Goal: Task Accomplishment & Management: Manage account settings

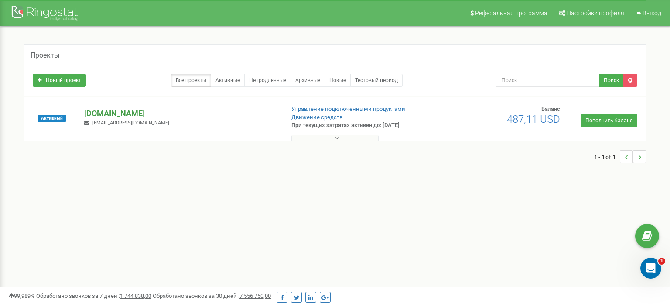
click at [117, 116] on p "[DOMAIN_NAME]" at bounding box center [180, 113] width 193 height 11
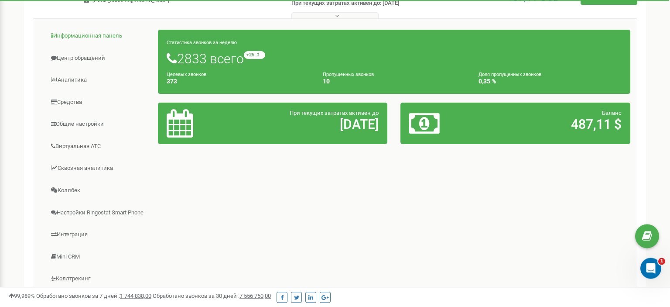
scroll to position [138, 0]
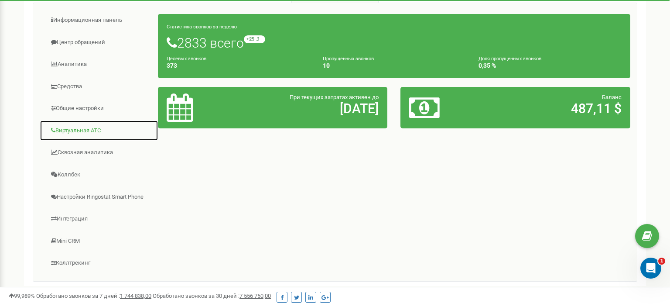
click at [93, 130] on link "Виртуальная АТС" at bounding box center [99, 130] width 119 height 21
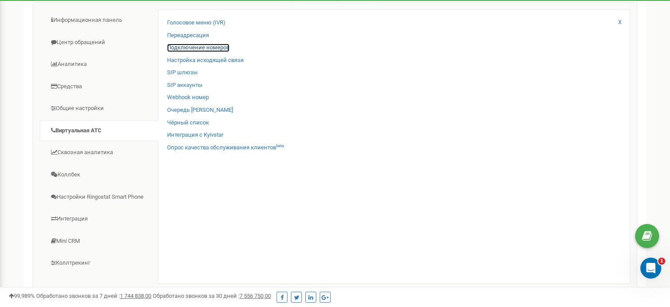
click at [196, 48] on link "Подключение номеров" at bounding box center [198, 48] width 62 height 8
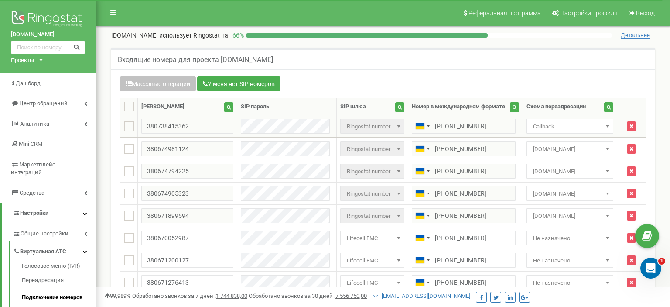
click at [605, 125] on span at bounding box center [607, 125] width 9 height 11
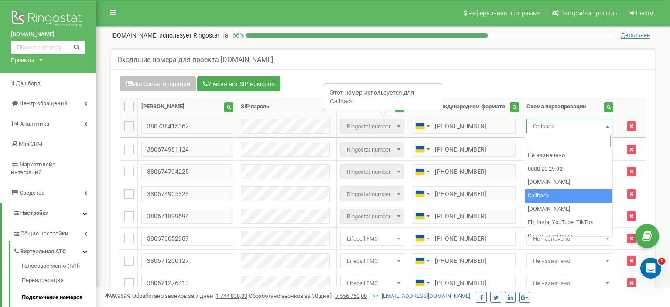
click at [592, 124] on span "Callback" at bounding box center [569, 126] width 81 height 12
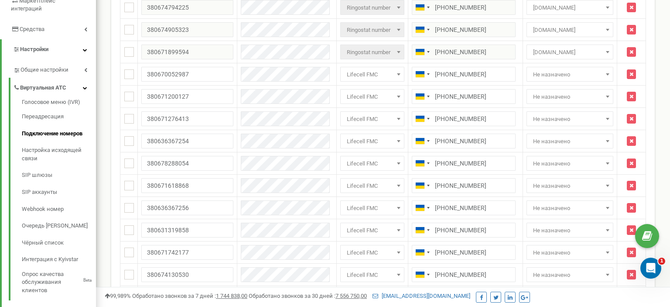
scroll to position [184, 0]
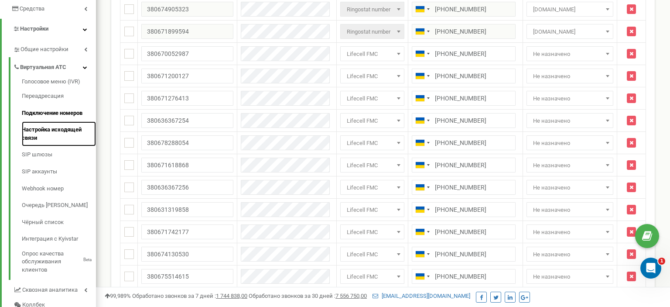
click at [45, 123] on link "Настройка исходящей связи" at bounding box center [59, 133] width 74 height 25
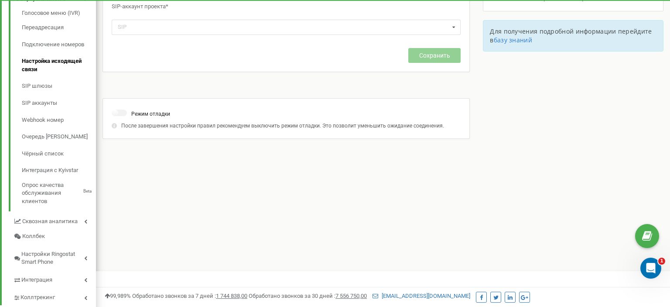
scroll to position [264, 0]
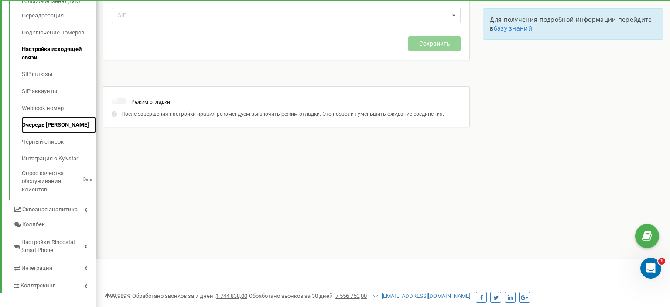
click at [50, 117] on link "Очередь [PERSON_NAME]" at bounding box center [59, 124] width 74 height 17
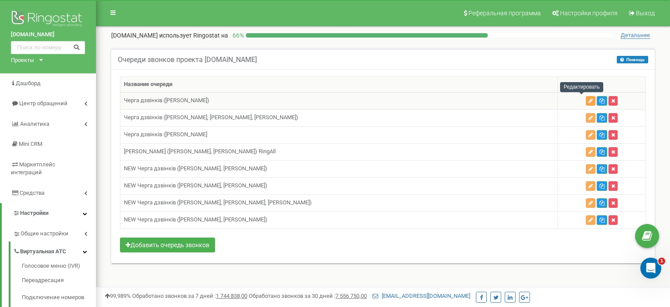
click at [588, 100] on icon "button" at bounding box center [590, 100] width 4 height 5
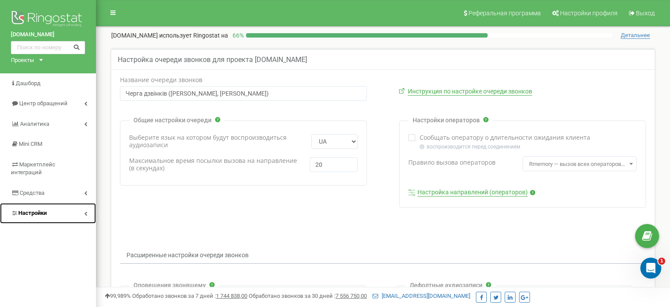
click at [30, 203] on link "Настройки" at bounding box center [48, 213] width 96 height 20
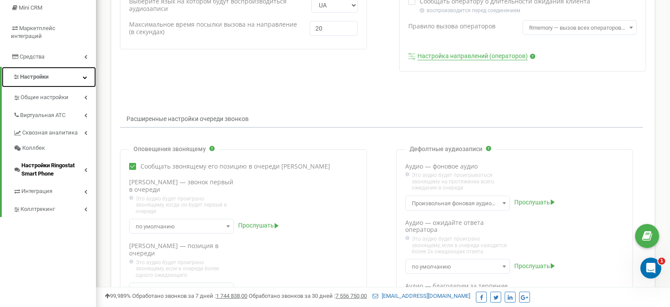
scroll to position [138, 0]
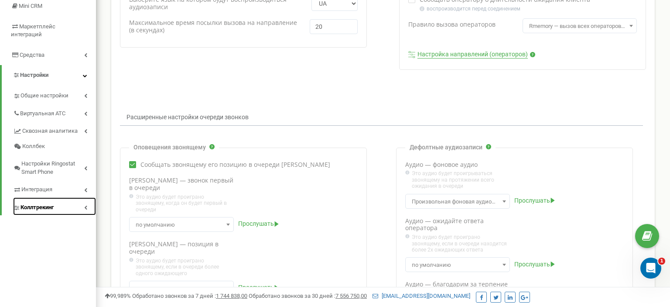
click at [33, 203] on span "Коллтрекинг" at bounding box center [36, 207] width 33 height 8
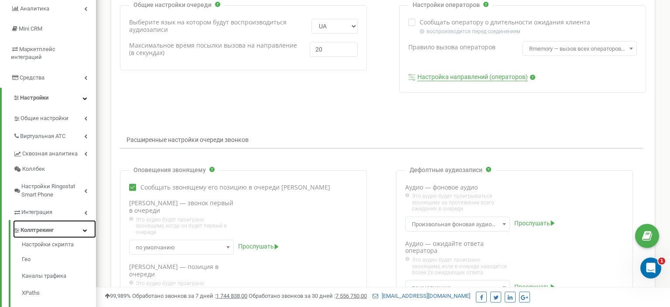
scroll to position [92, 0]
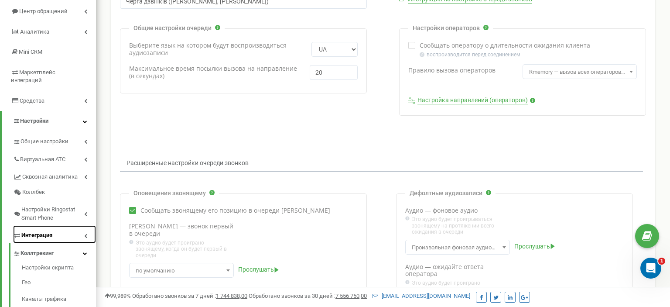
click at [38, 231] on span "Интеграция" at bounding box center [36, 235] width 31 height 8
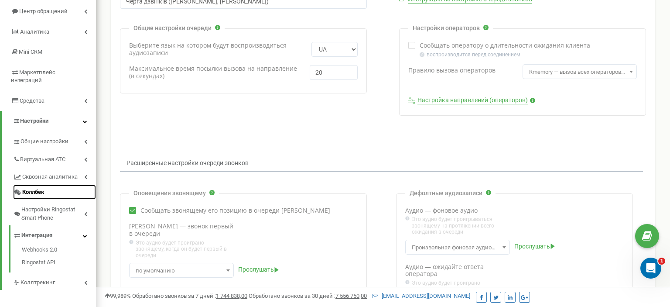
click at [36, 188] on span "Коллбек" at bounding box center [33, 192] width 22 height 8
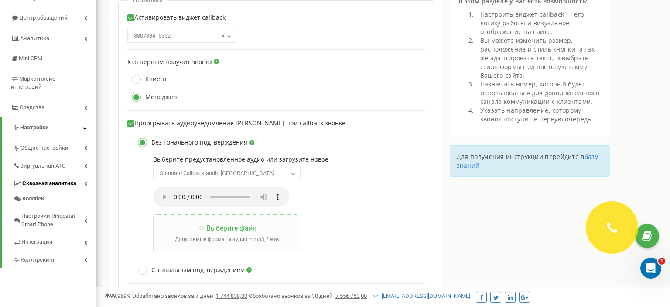
scroll to position [46, 0]
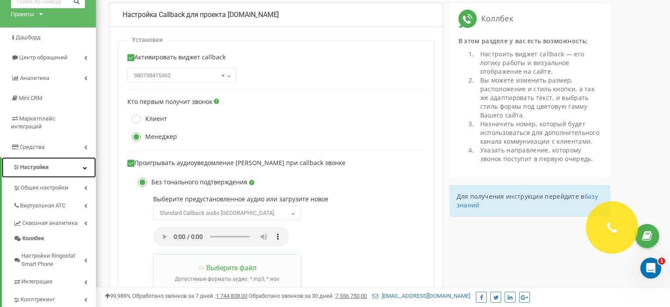
click at [48, 164] on span "Настройки" at bounding box center [34, 167] width 28 height 7
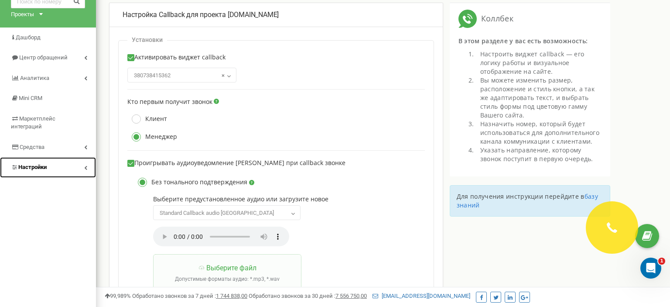
click at [48, 161] on link "Настройки" at bounding box center [48, 167] width 96 height 20
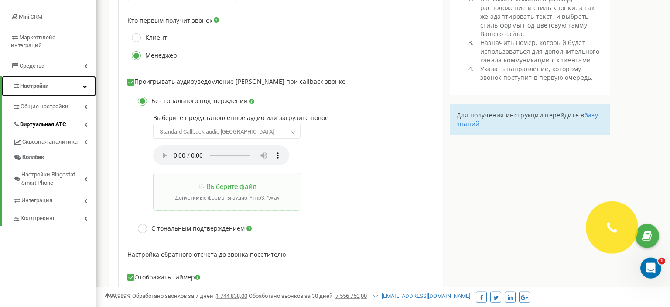
scroll to position [138, 0]
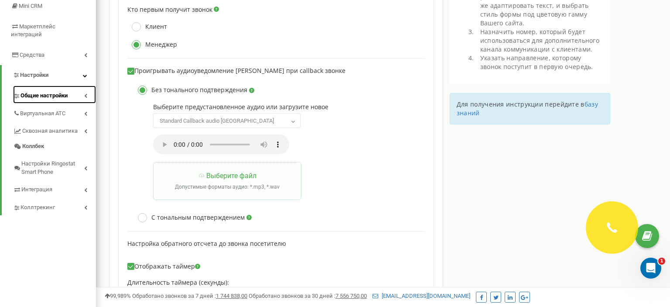
click at [50, 92] on span "Общие настройки" at bounding box center [43, 96] width 47 height 8
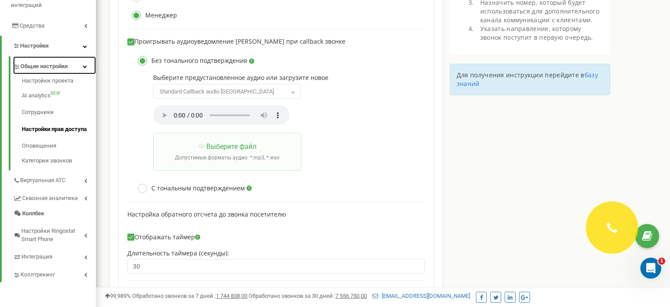
scroll to position [230, 0]
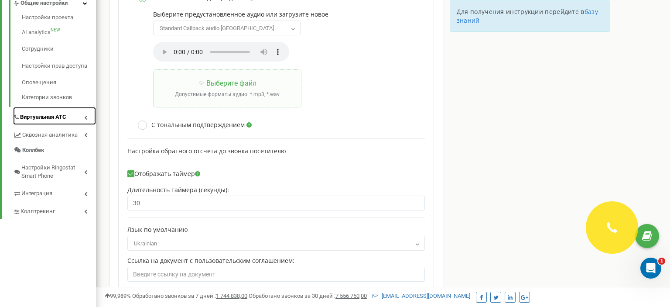
click at [48, 113] on span "Виртуальная АТС" at bounding box center [43, 117] width 46 height 8
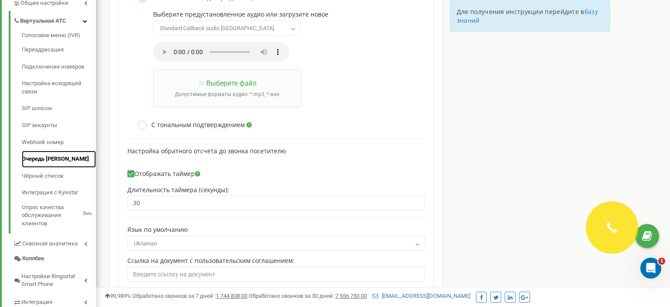
click at [55, 151] on link "Очередь [PERSON_NAME]" at bounding box center [59, 158] width 74 height 17
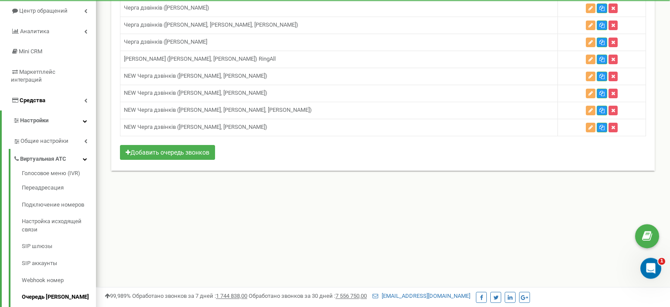
scroll to position [138, 0]
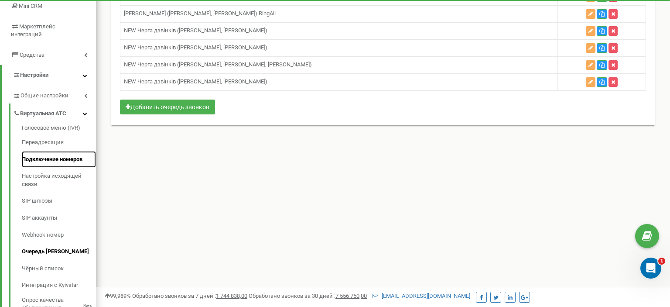
click at [56, 153] on link "Подключение номеров" at bounding box center [59, 159] width 74 height 17
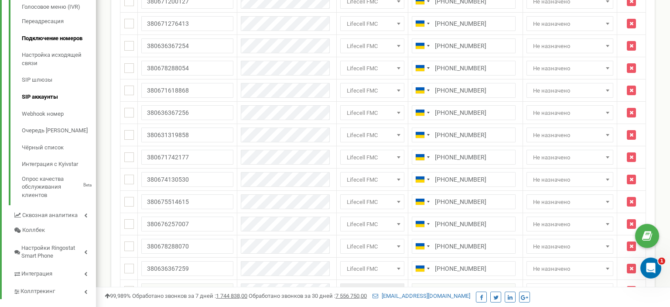
scroll to position [305, 0]
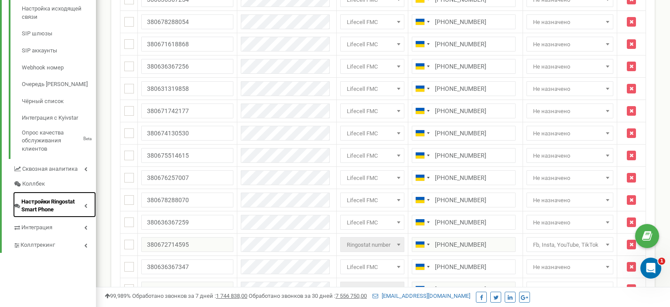
click at [60, 198] on span "Настройки Ringostat Smart Phone" at bounding box center [52, 206] width 63 height 16
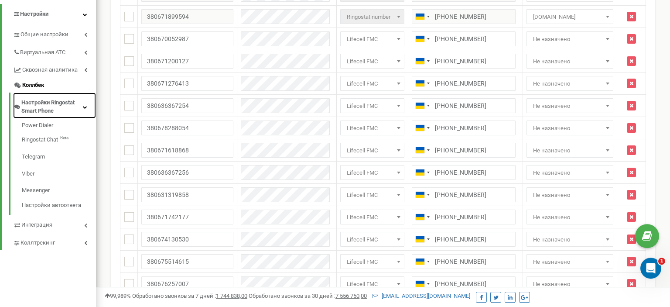
scroll to position [238, 0]
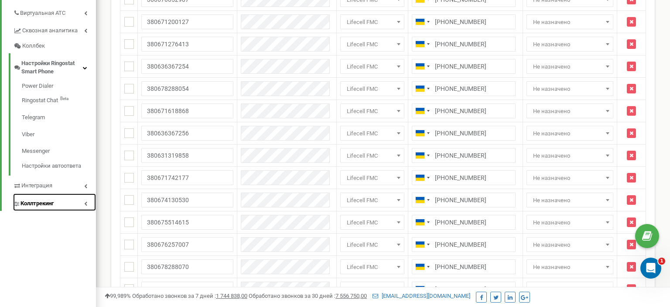
click at [58, 194] on link "Коллтрекинг" at bounding box center [54, 202] width 83 height 18
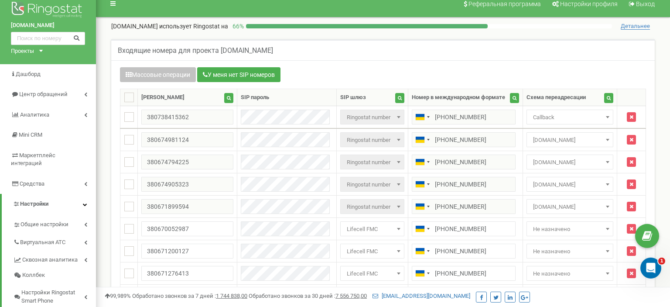
scroll to position [8, 0]
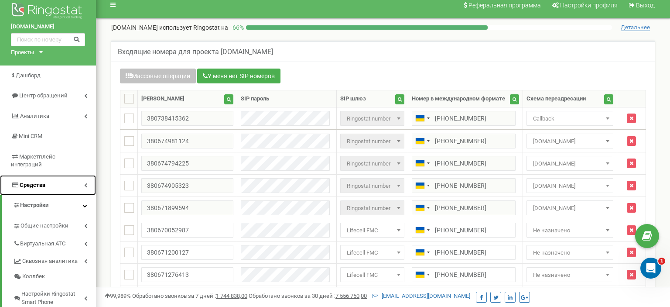
click at [63, 177] on link "Средства" at bounding box center [48, 185] width 96 height 20
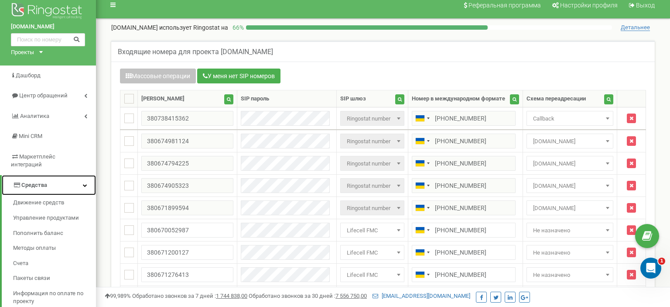
click at [63, 175] on link "Средства" at bounding box center [49, 185] width 94 height 20
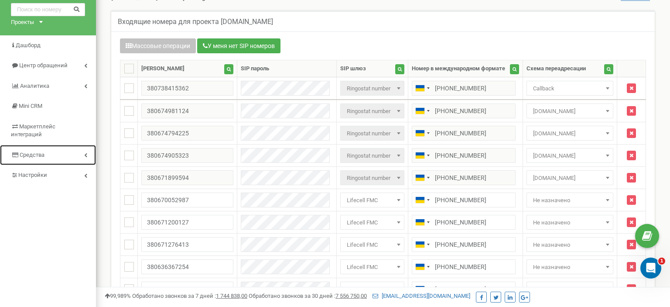
scroll to position [54, 0]
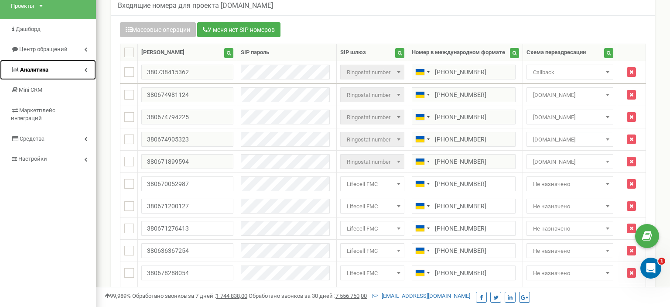
click at [58, 70] on link "Аналитика" at bounding box center [48, 70] width 96 height 20
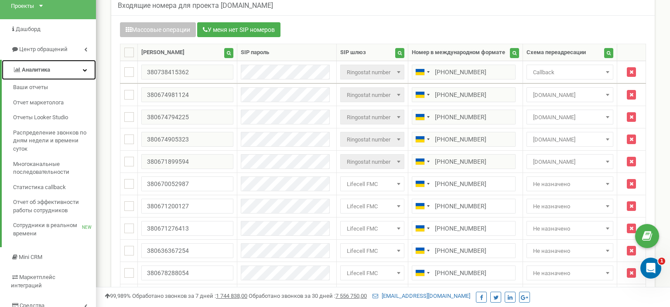
click at [58, 70] on link "Аналитика" at bounding box center [49, 70] width 94 height 20
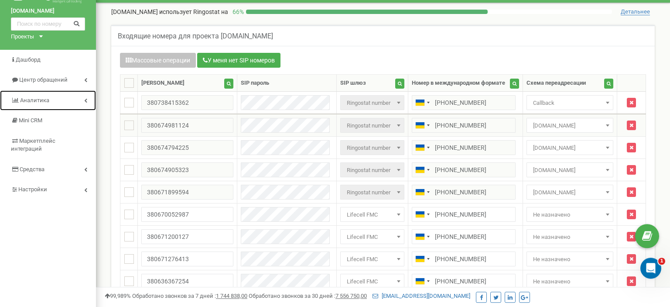
scroll to position [0, 0]
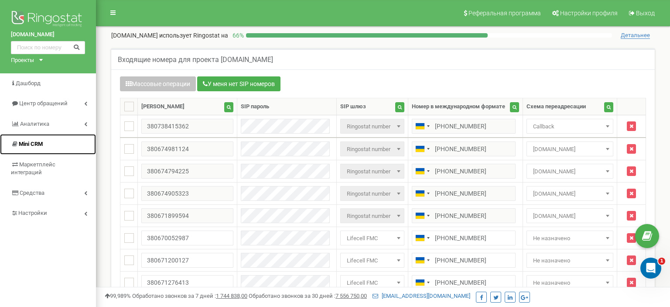
click at [34, 143] on span "Mini CRM" at bounding box center [31, 143] width 24 height 7
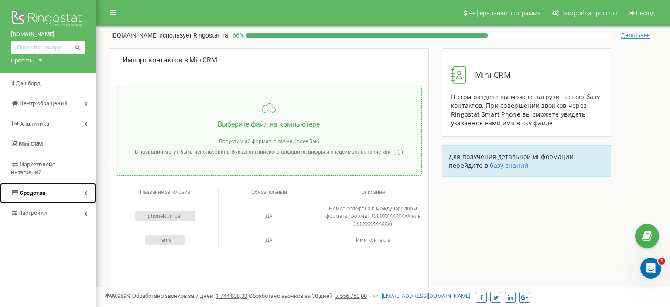
click at [45, 184] on link "Средства" at bounding box center [48, 193] width 96 height 20
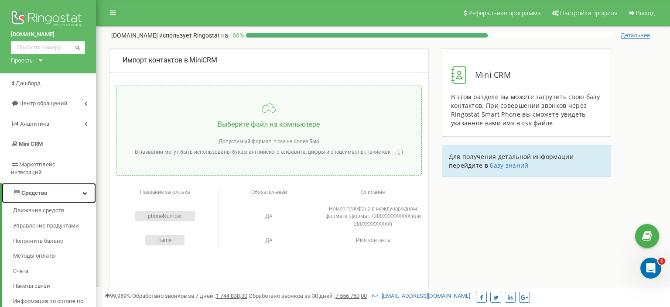
click at [46, 189] on span "Средства" at bounding box center [34, 192] width 26 height 7
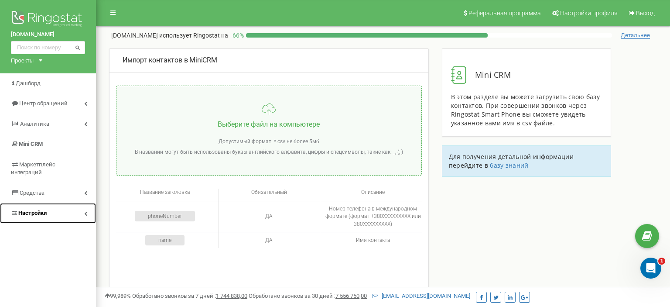
click at [37, 209] on span "Настройки" at bounding box center [32, 212] width 28 height 7
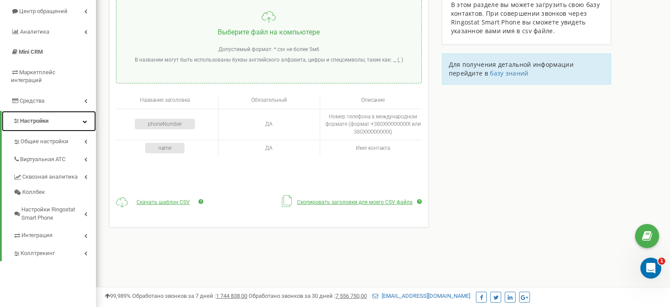
scroll to position [138, 0]
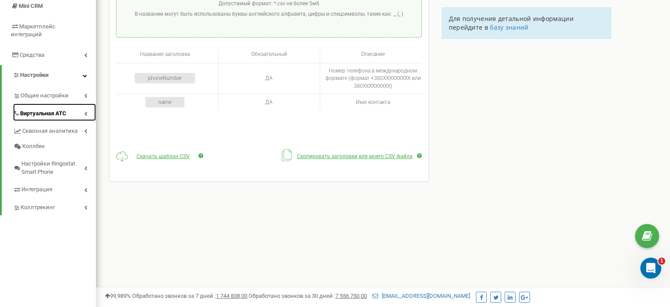
click at [55, 109] on span "Виртуальная АТС" at bounding box center [43, 113] width 46 height 8
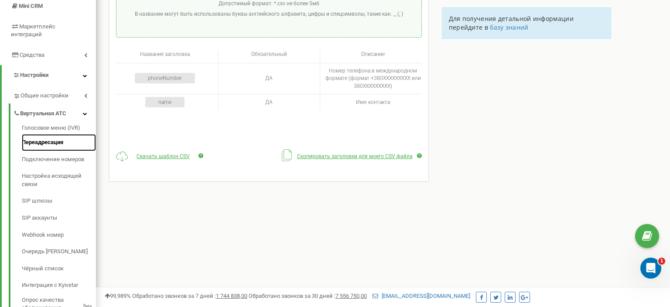
click at [55, 134] on link "Переадресация" at bounding box center [59, 142] width 74 height 17
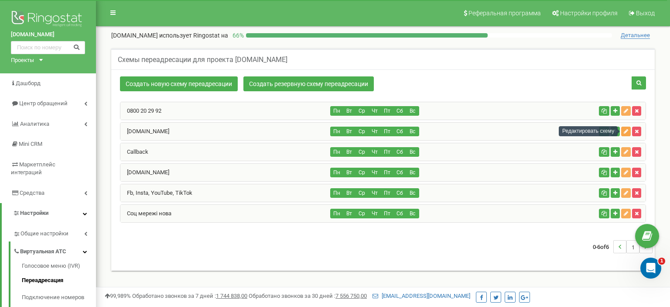
click at [625, 131] on icon "button" at bounding box center [626, 131] width 4 height 5
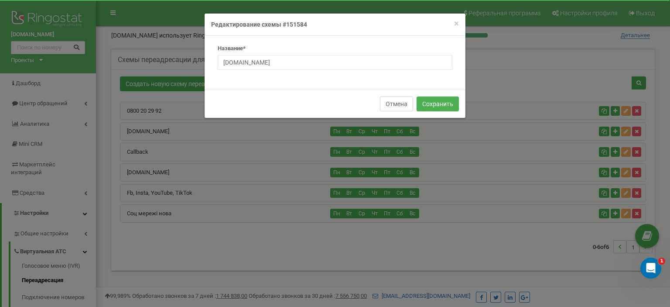
click at [399, 102] on button "Отмена" at bounding box center [396, 103] width 33 height 15
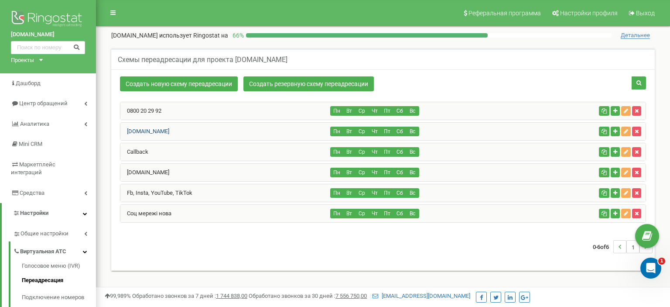
click at [159, 130] on link "Landmann.in.ua" at bounding box center [144, 131] width 49 height 7
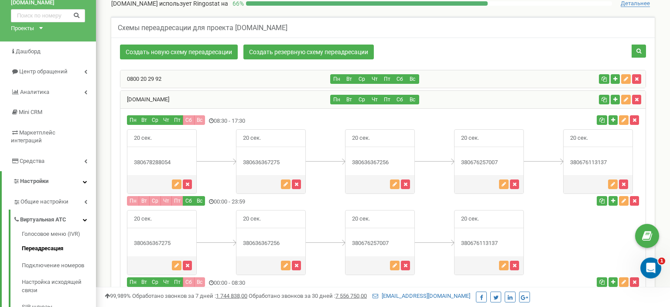
scroll to position [46, 0]
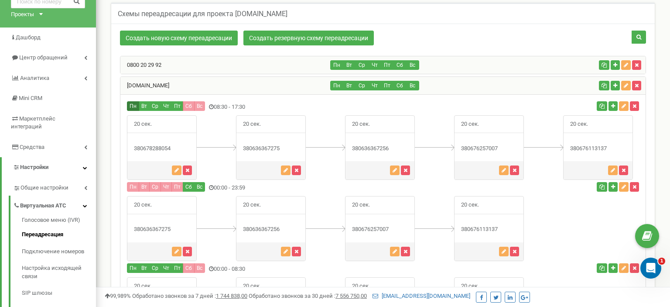
click at [132, 105] on button "Пн" at bounding box center [133, 106] width 12 height 10
click at [142, 106] on button "Вт" at bounding box center [144, 106] width 11 height 10
click at [152, 104] on button "Ср" at bounding box center [155, 106] width 12 height 10
click at [162, 104] on button "Чт" at bounding box center [165, 106] width 11 height 10
click at [177, 104] on button "Пт" at bounding box center [177, 106] width 12 height 10
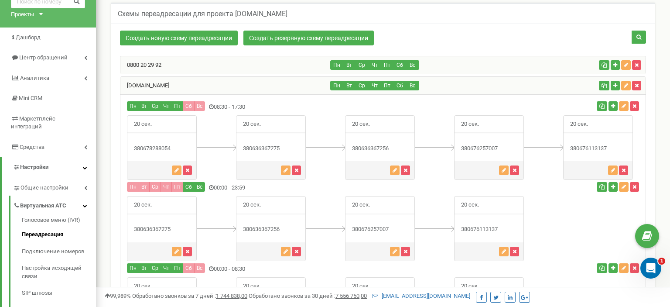
click at [187, 104] on button "Сб" at bounding box center [189, 106] width 12 height 10
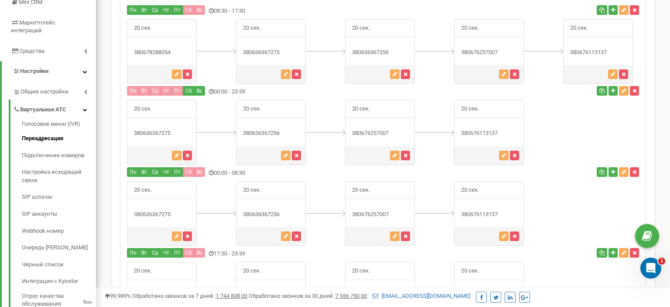
scroll to position [96, 0]
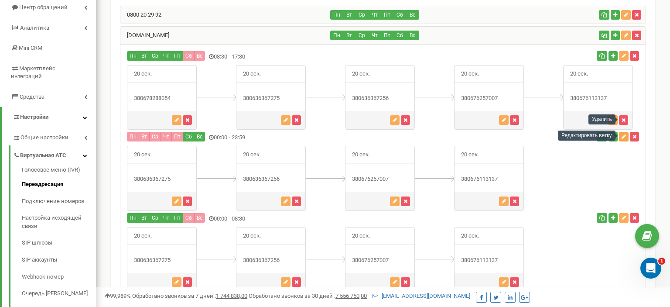
click at [622, 137] on icon "button" at bounding box center [623, 136] width 4 height 5
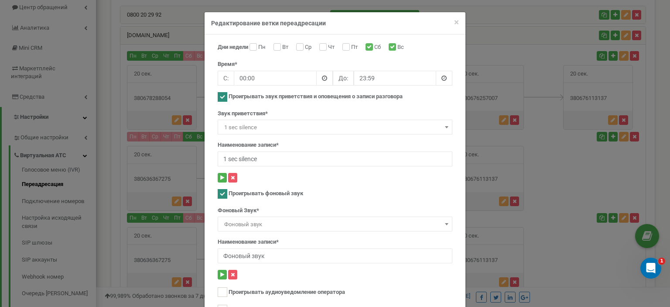
scroll to position [0, 0]
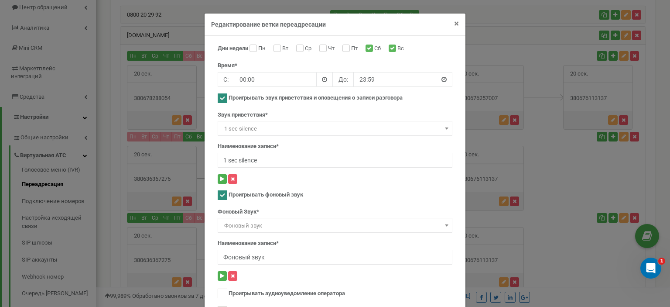
click at [455, 25] on span "×" at bounding box center [456, 23] width 5 height 10
